Goal: Task Accomplishment & Management: Manage account settings

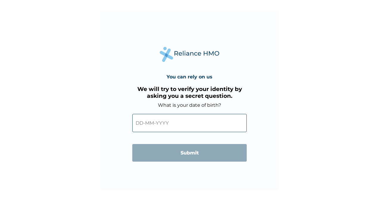
click at [140, 123] on input "text" at bounding box center [189, 123] width 114 height 18
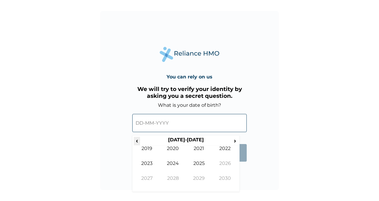
click at [138, 141] on span "‹" at bounding box center [137, 140] width 6 height 7
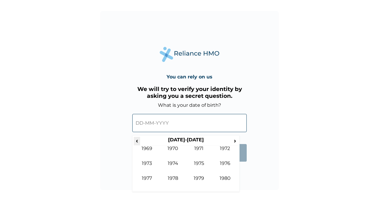
click at [138, 141] on span "‹" at bounding box center [137, 140] width 6 height 7
click at [136, 139] on span "‹" at bounding box center [137, 140] width 6 height 7
click at [235, 139] on span "›" at bounding box center [235, 140] width 7 height 7
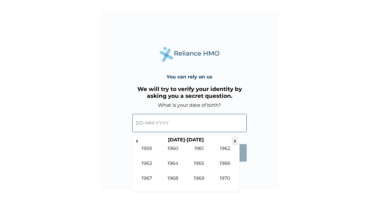
click at [235, 139] on span "›" at bounding box center [235, 140] width 7 height 7
click at [235, 141] on span "›" at bounding box center [235, 140] width 7 height 7
click at [137, 139] on span "‹" at bounding box center [137, 140] width 6 height 7
click at [175, 177] on td "1968" at bounding box center [173, 182] width 26 height 15
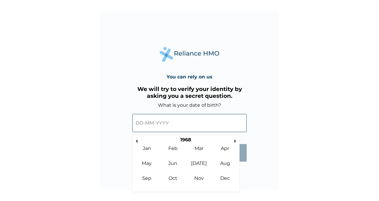
click at [140, 122] on input "text" at bounding box center [189, 123] width 114 height 18
click at [174, 162] on td "Jun" at bounding box center [173, 167] width 26 height 15
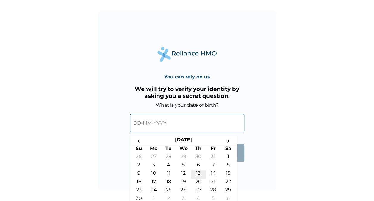
click at [198, 177] on td "13" at bounding box center [198, 174] width 15 height 8
click at [140, 124] on input "13-06-1968" at bounding box center [187, 123] width 114 height 18
click at [196, 179] on td "20" at bounding box center [198, 182] width 15 height 8
type input "20-06-1968"
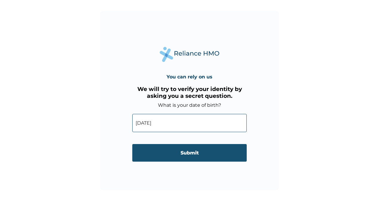
click at [189, 150] on input "Submit" at bounding box center [189, 153] width 114 height 18
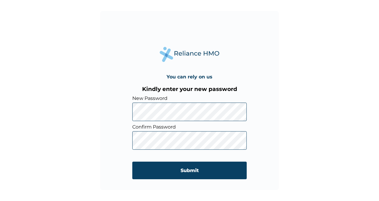
click at [293, 128] on div "You can rely on us Kindly enter your new password New Password Confirm Password…" at bounding box center [189, 100] width 379 height 201
click at [291, 149] on div "You can rely on us Kindly enter your new password New Password Confirm Password…" at bounding box center [189, 100] width 379 height 201
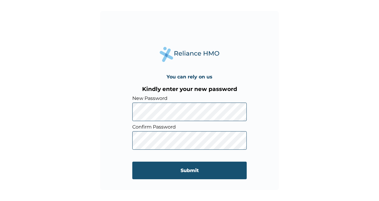
click at [192, 170] on input "Submit" at bounding box center [189, 170] width 114 height 18
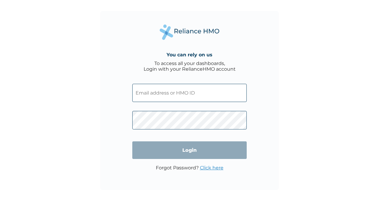
type input "yakubu.musa@nlng.com"
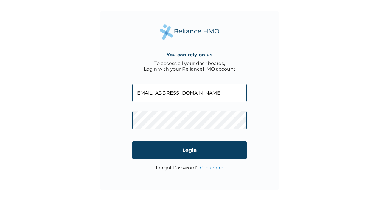
click at [309, 110] on div "You can rely on us To access all your dashboards, Login with your RelianceHMO a…" at bounding box center [189, 100] width 379 height 201
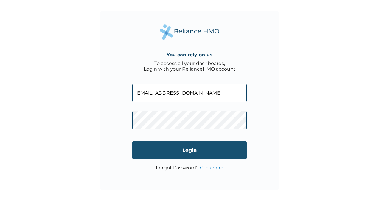
click at [190, 149] on input "Login" at bounding box center [189, 150] width 114 height 18
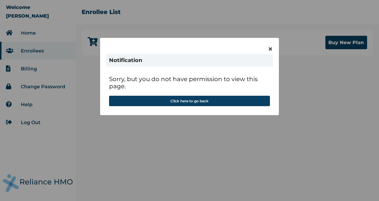
click at [171, 11] on div "× Notification Sorry, but you do not have permission to view this page. Click h…" at bounding box center [189, 100] width 379 height 201
click at [270, 46] on span "×" at bounding box center [270, 49] width 5 height 10
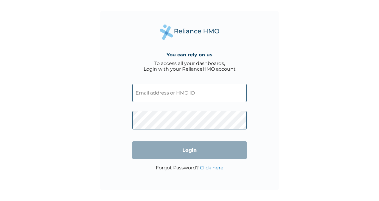
type input "[EMAIL_ADDRESS][DOMAIN_NAME]"
click at [193, 148] on input "Login" at bounding box center [189, 150] width 114 height 18
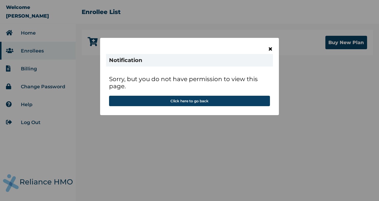
click at [271, 46] on span "×" at bounding box center [270, 49] width 5 height 10
